Goal: Transaction & Acquisition: Purchase product/service

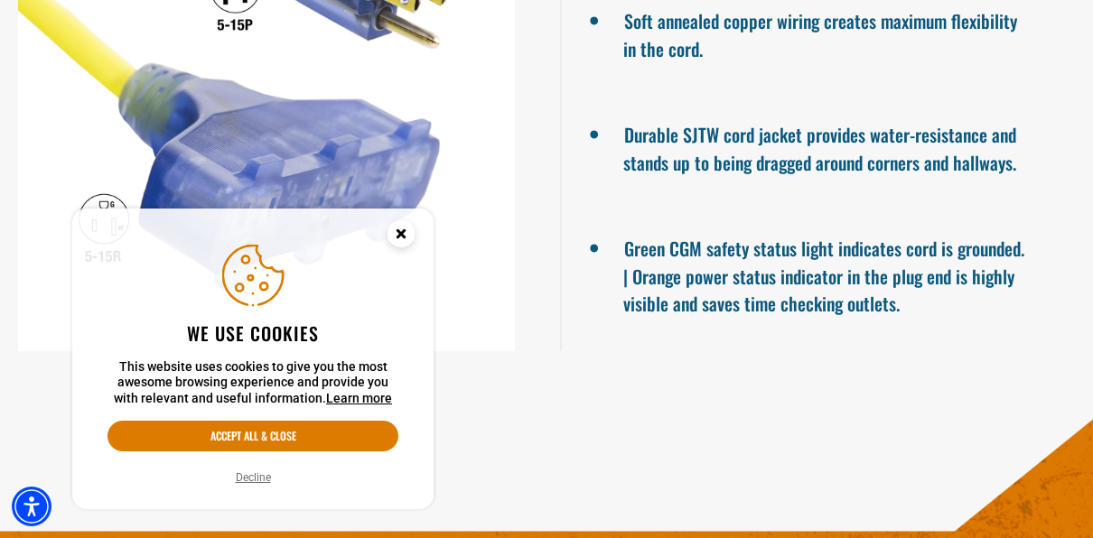
scroll to position [1536, 0]
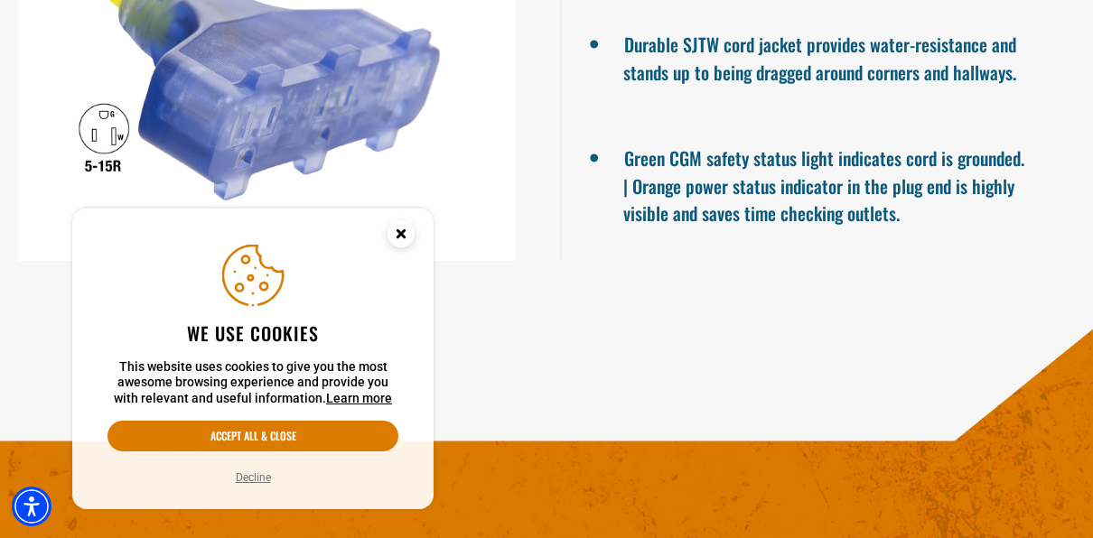
click at [406, 238] on circle "Close this option" at bounding box center [401, 233] width 27 height 27
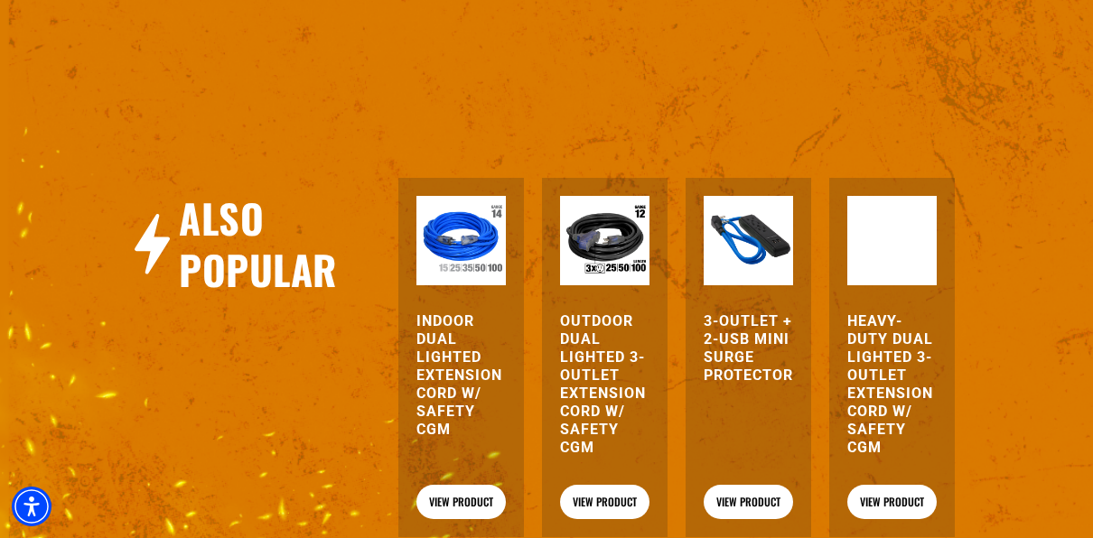
scroll to position [2078, 0]
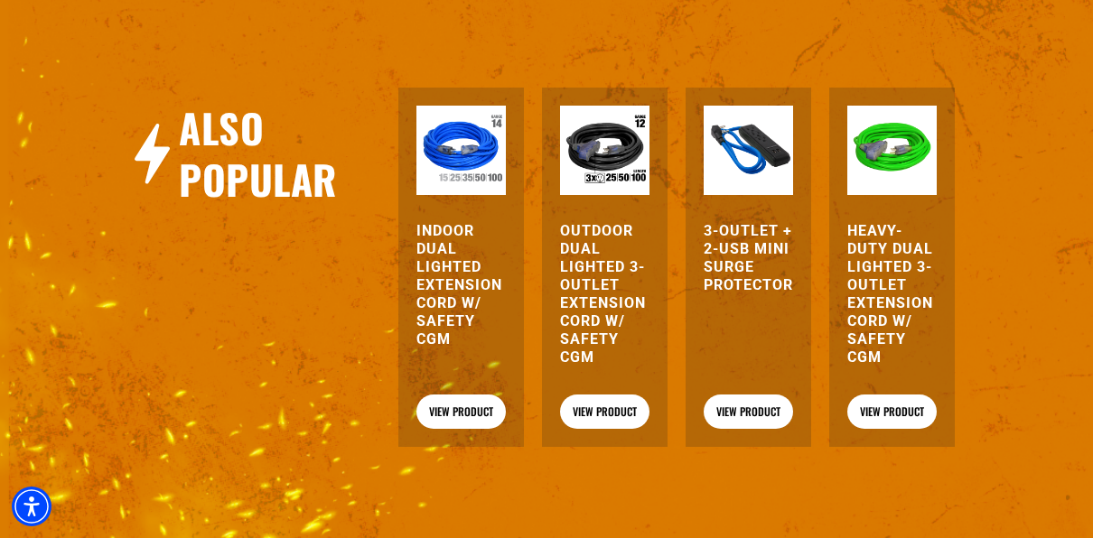
click at [583, 142] on img at bounding box center [604, 150] width 89 height 89
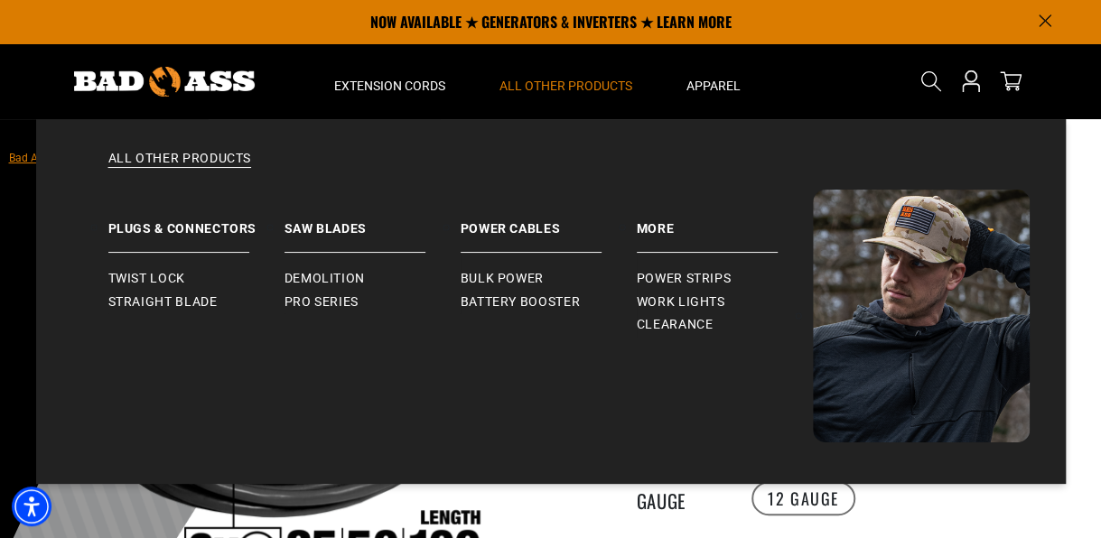
click at [557, 96] on summary "All Other Products" at bounding box center [565, 81] width 187 height 76
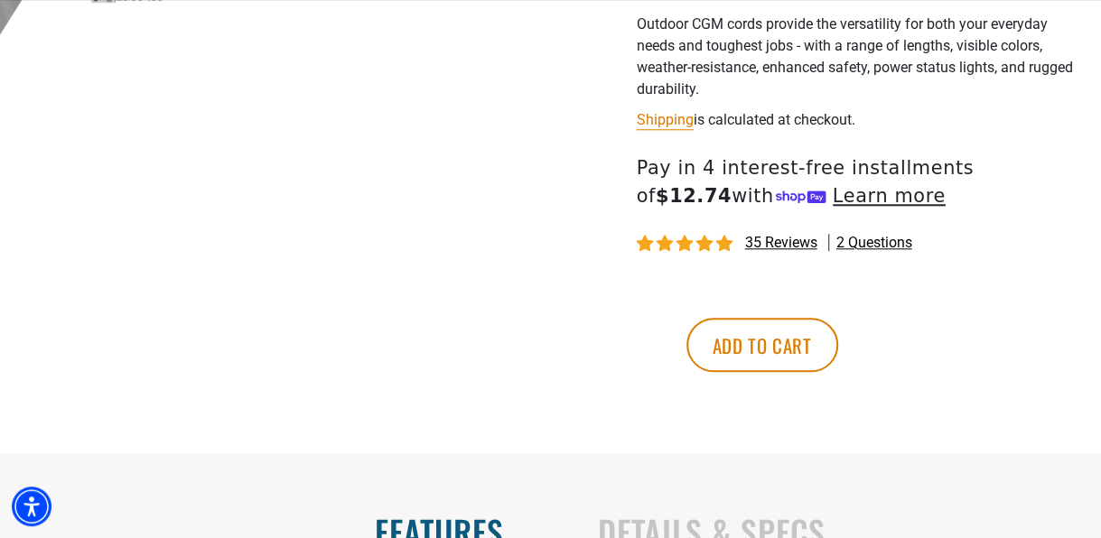
scroll to position [813, 0]
